Goal: Navigation & Orientation: Find specific page/section

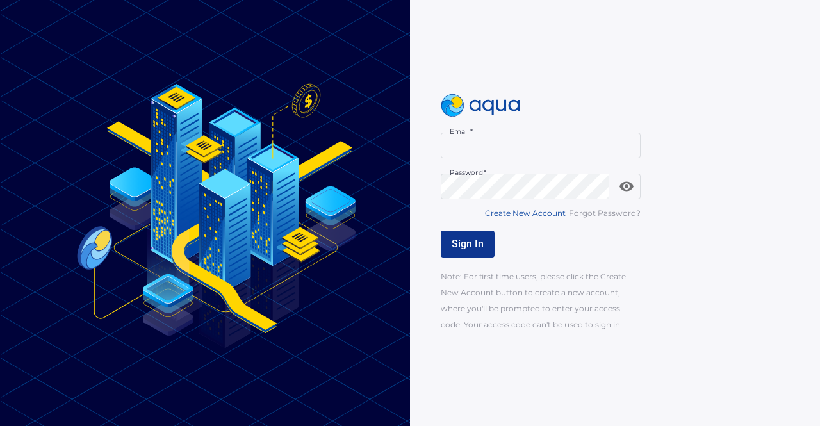
type input "**********"
click at [454, 253] on button "Sign In" at bounding box center [468, 244] width 54 height 27
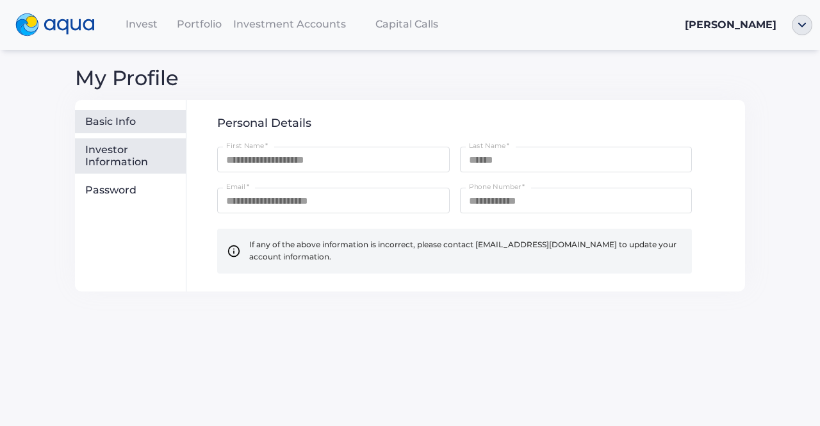
click at [117, 153] on div "Investor Information" at bounding box center [132, 155] width 95 height 25
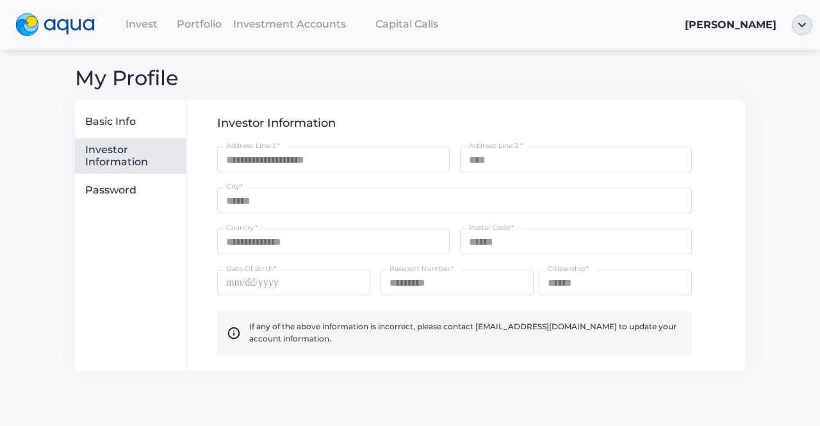
click at [154, 26] on span "Invest" at bounding box center [142, 24] width 32 height 12
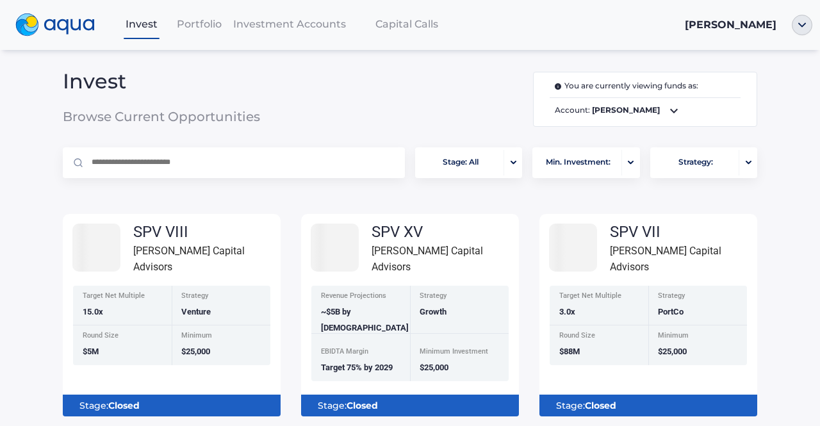
click at [188, 22] on span "Portfolio" at bounding box center [199, 24] width 45 height 12
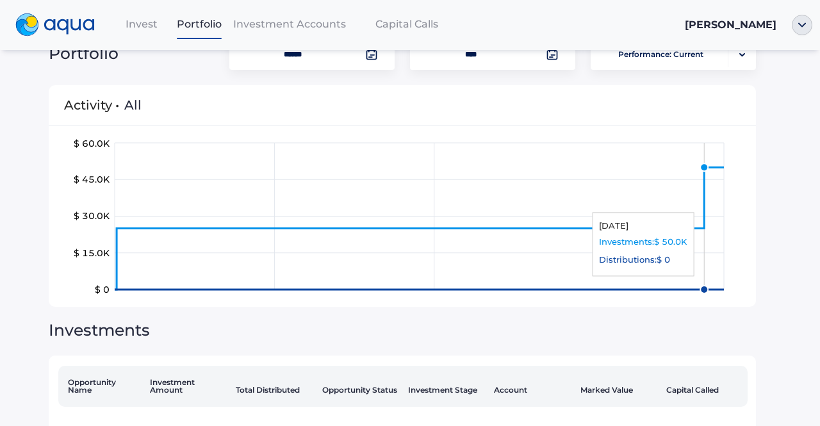
scroll to position [151, 0]
